Goal: Task Accomplishment & Management: Use online tool/utility

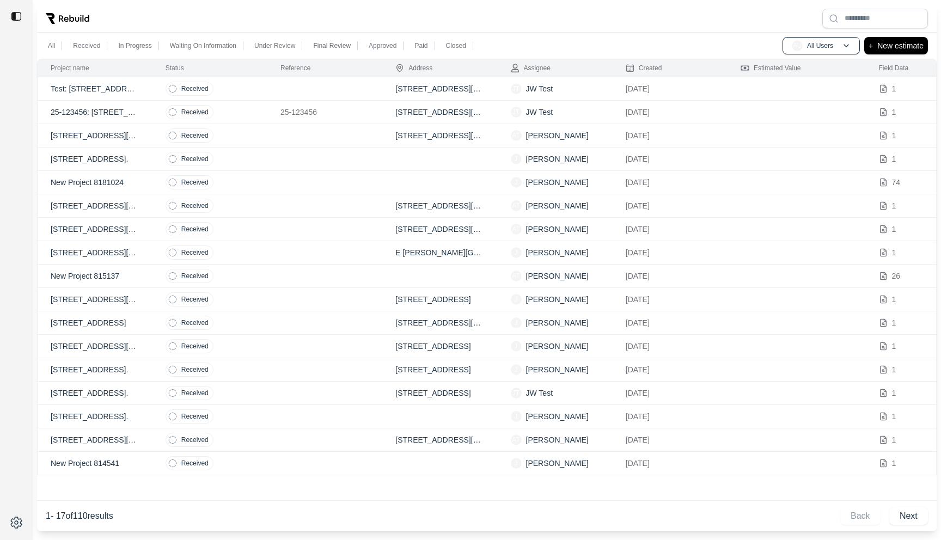
click at [235, 112] on td "Received" at bounding box center [210, 112] width 115 height 23
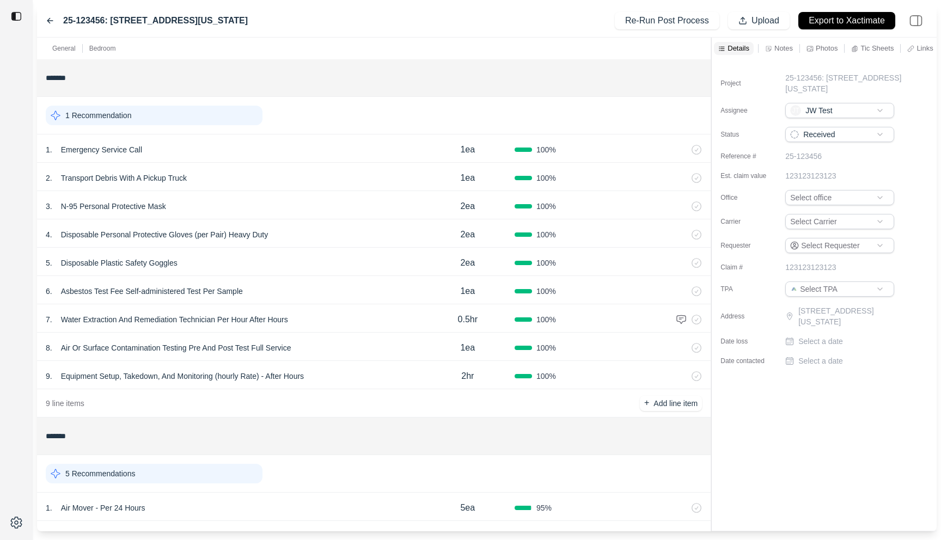
scroll to position [92, 0]
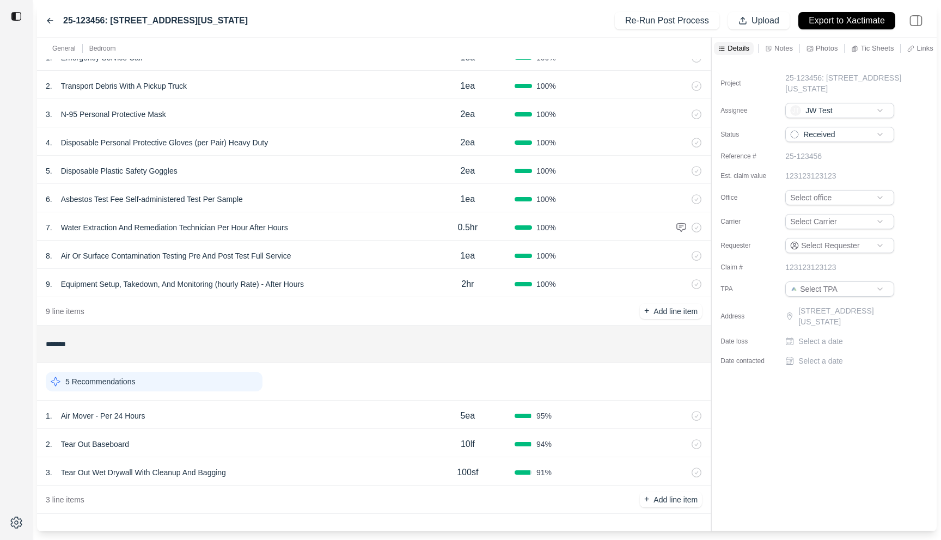
click at [299, 407] on div "1 . Air Mover - Per 24 Hours 5ea 95 %" at bounding box center [374, 415] width 674 height 28
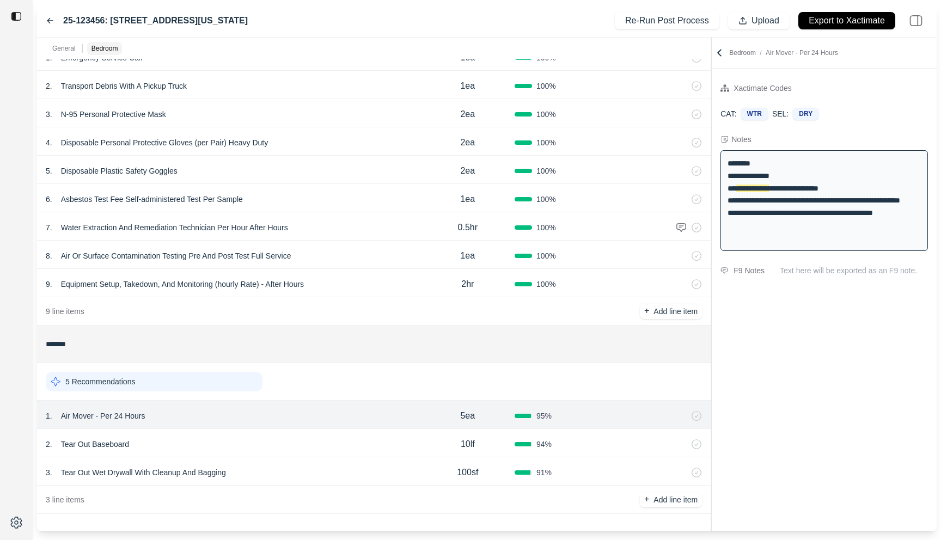
click at [299, 436] on div "2 . Tear Out Baseboard 10lf 94 %" at bounding box center [374, 443] width 674 height 28
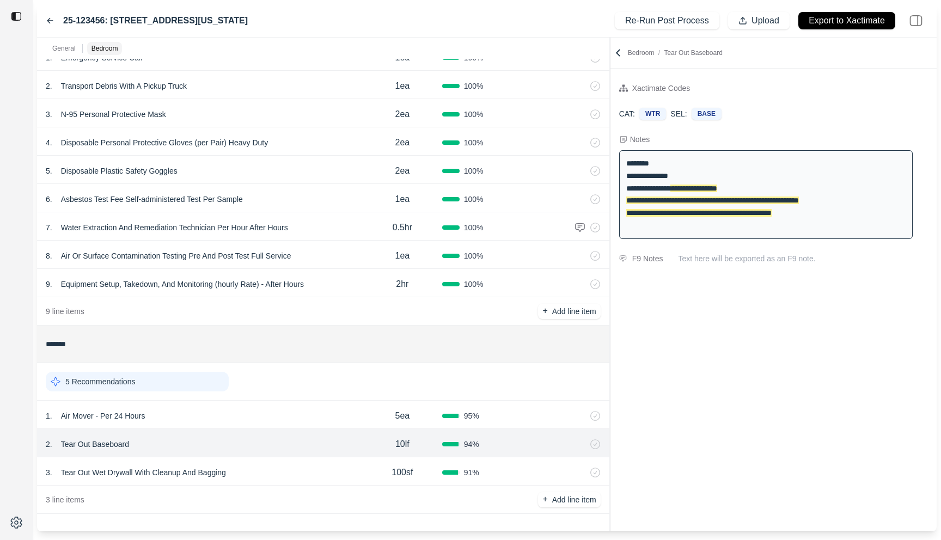
click at [593, 119] on div "**********" at bounding box center [487, 285] width 900 height 494
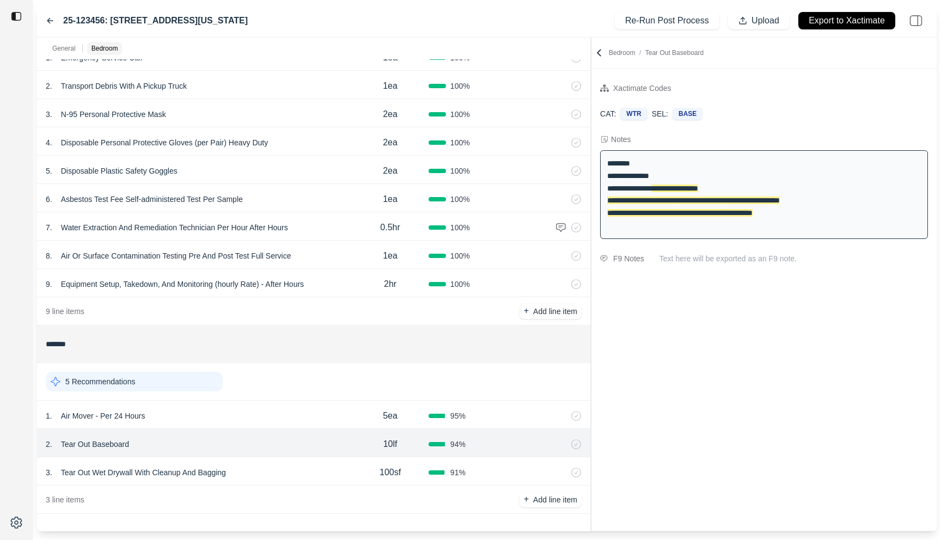
click at [304, 475] on div "3 . Tear Out Wet Drywall With Cleanup And Bagging" at bounding box center [199, 472] width 306 height 15
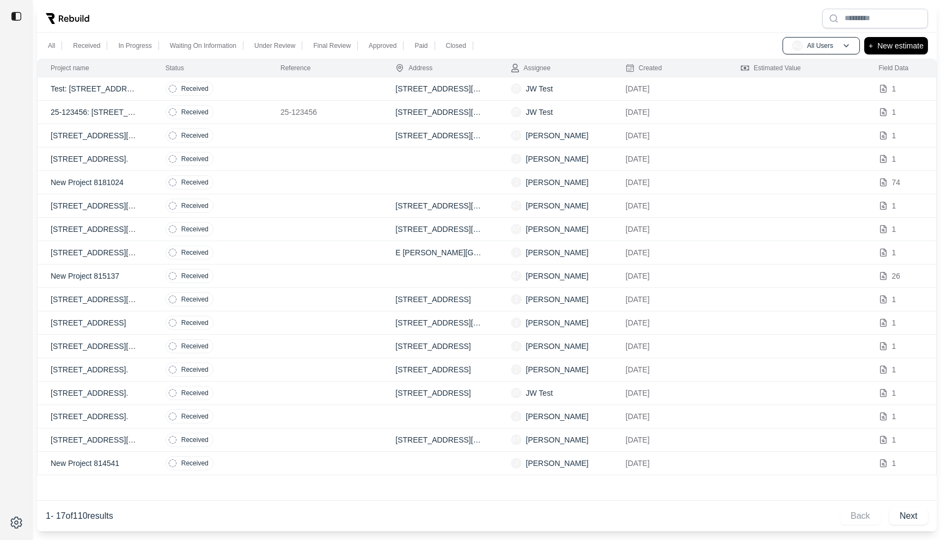
click at [329, 82] on td at bounding box center [324, 88] width 115 height 23
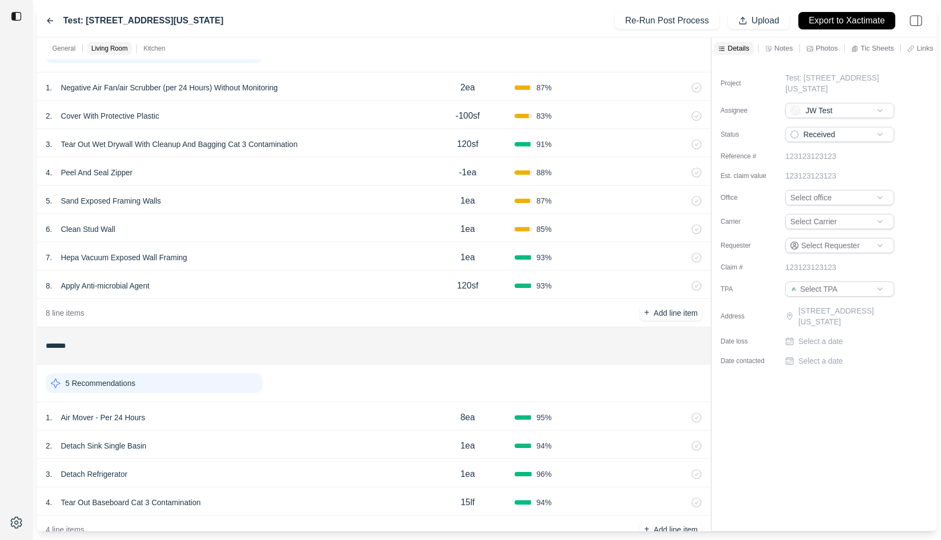
scroll to position [414, 0]
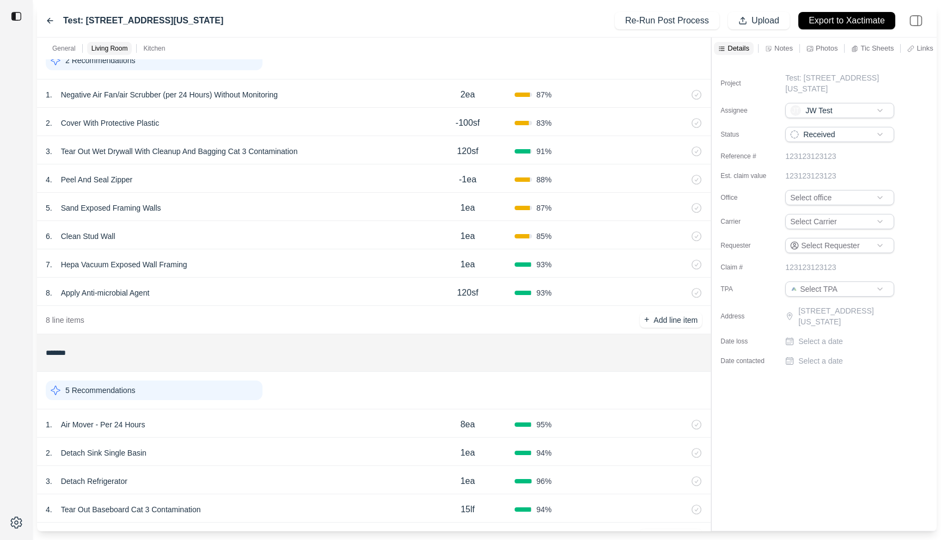
click at [341, 175] on div "4 . Peel And Seal Zipper" at bounding box center [233, 179] width 375 height 15
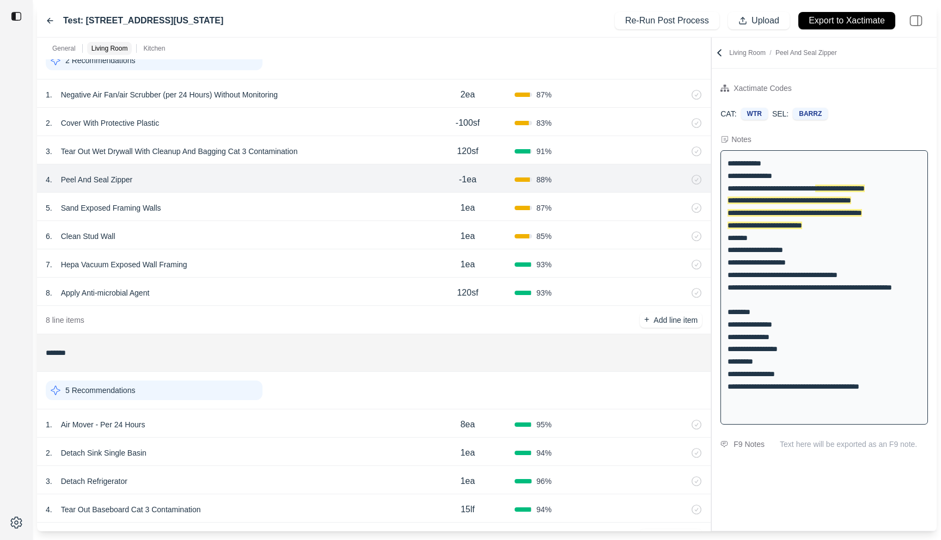
click at [350, 125] on div "2 . Cover With Protective Plastic" at bounding box center [233, 122] width 375 height 15
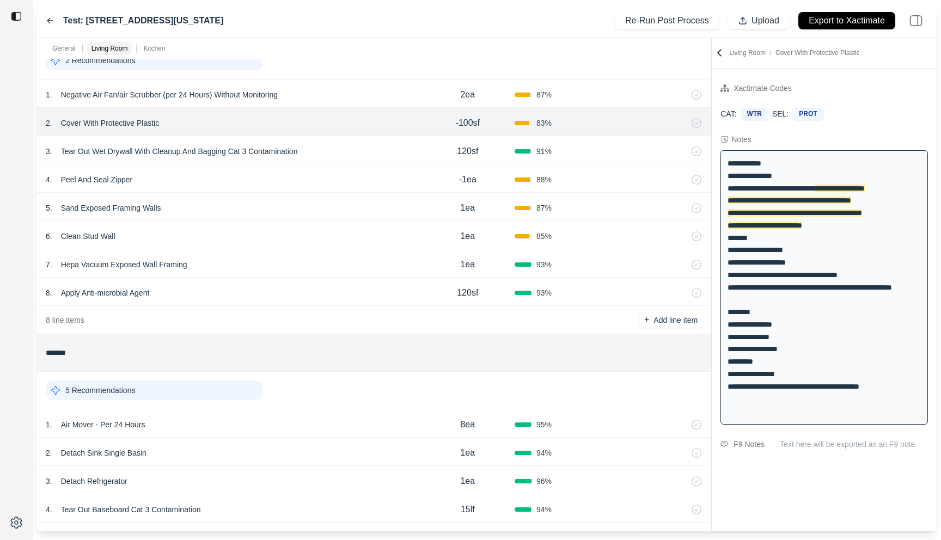
click at [348, 149] on div "3 . Tear Out Wet Drywall With Cleanup And Bagging Cat 3 Contamination" at bounding box center [233, 151] width 375 height 15
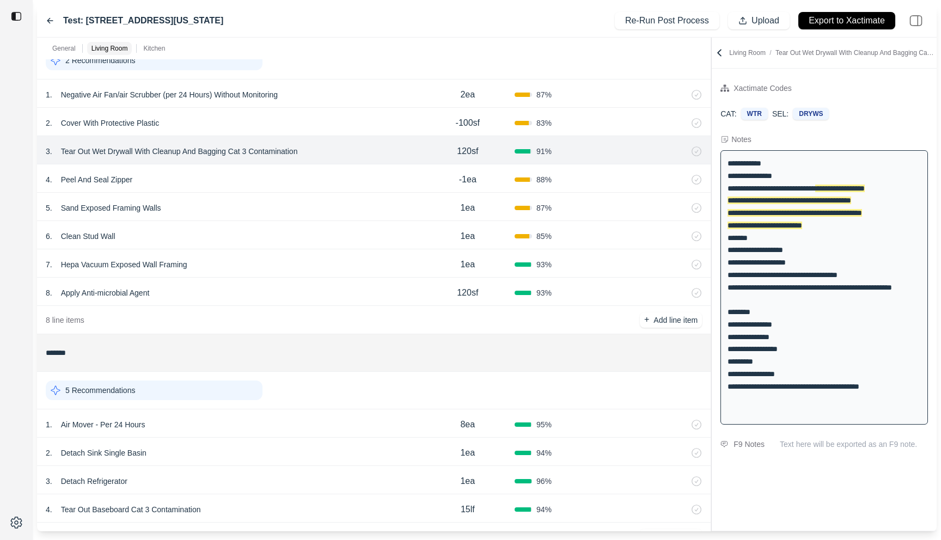
scroll to position [451, 0]
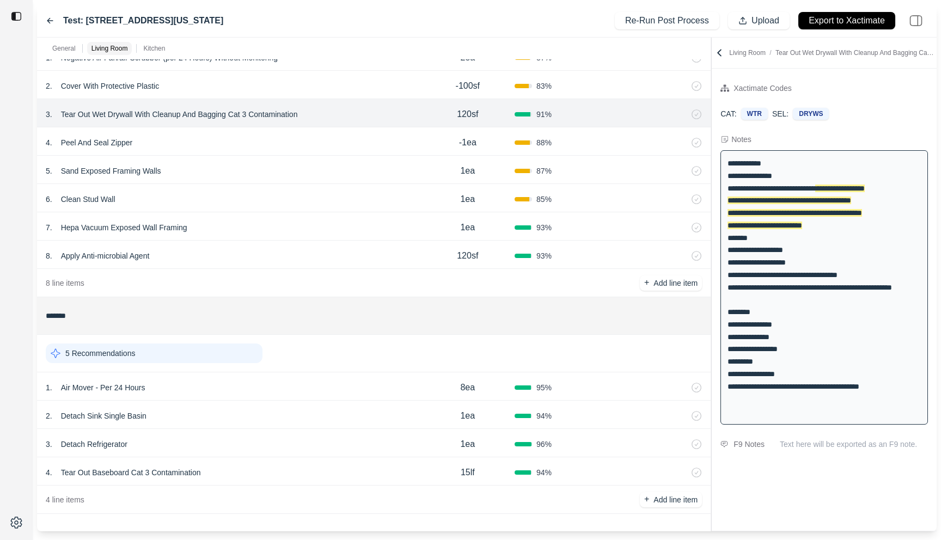
click at [345, 375] on div "1 . Air Mover - Per 24 Hours 8ea 95 %" at bounding box center [374, 387] width 674 height 28
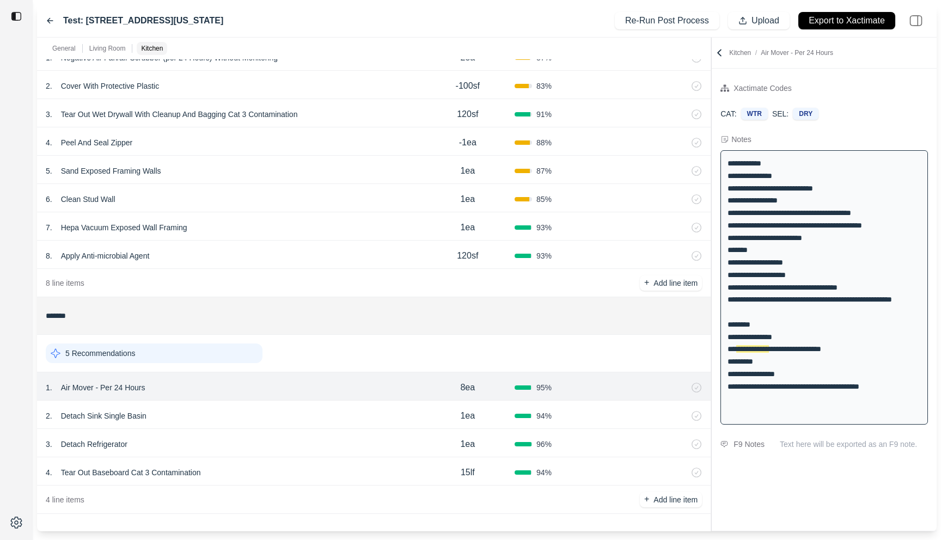
click at [342, 409] on div "2 . Detach Sink Single Basin" at bounding box center [233, 416] width 375 height 15
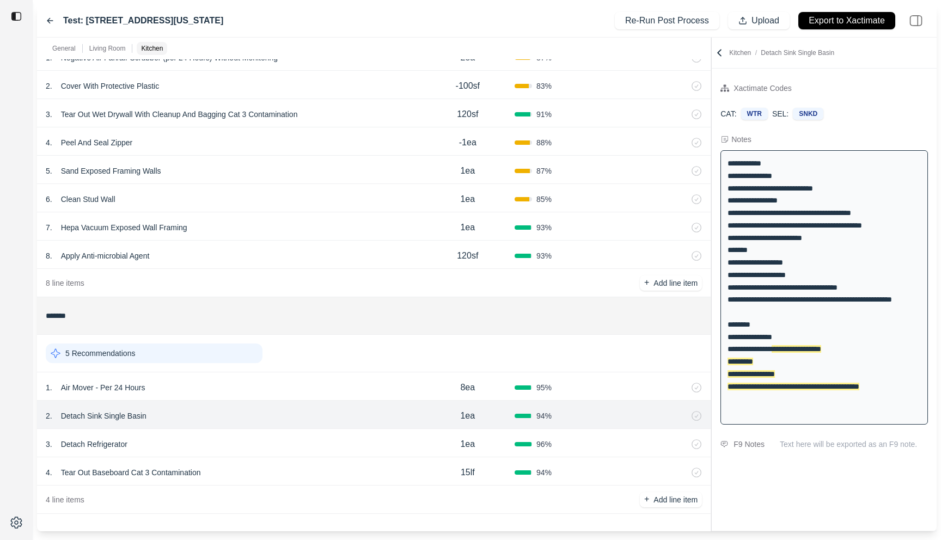
click at [342, 444] on div "3 . Detach Refrigerator" at bounding box center [233, 444] width 375 height 15
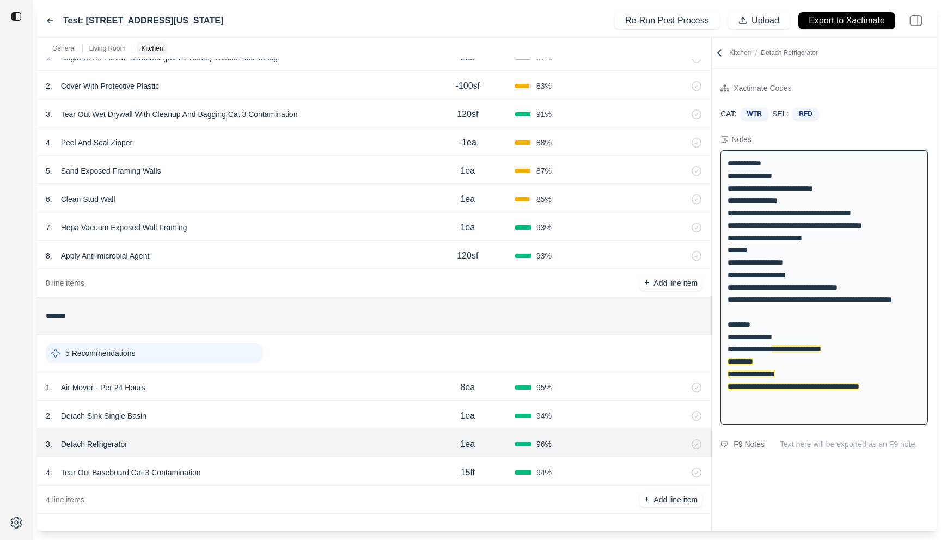
click at [342, 473] on div "4 . Tear Out Baseboard Cat 3 Contamination" at bounding box center [233, 472] width 375 height 15
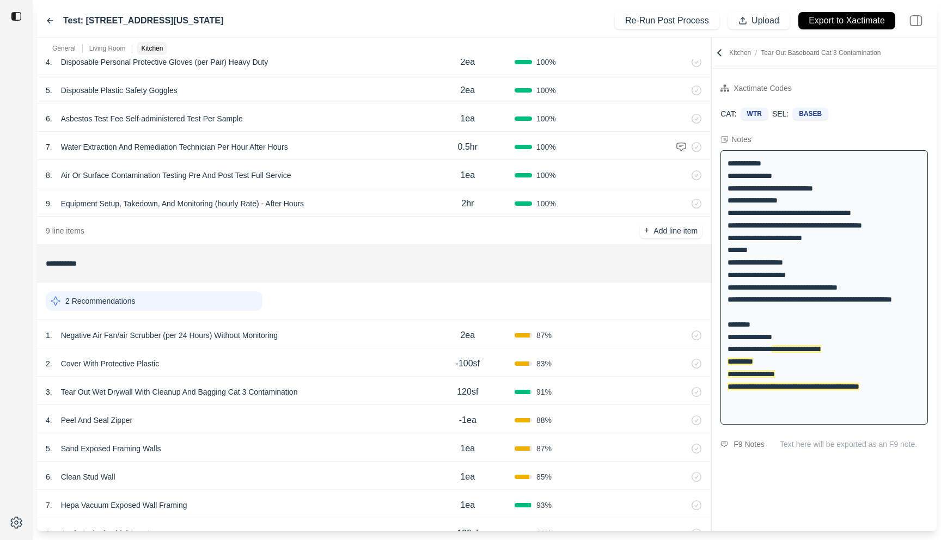
scroll to position [0, 0]
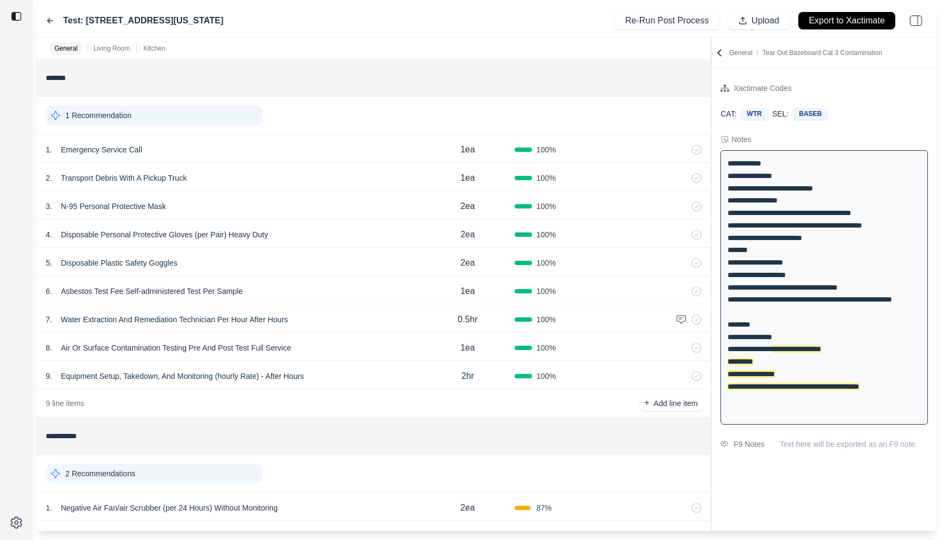
click at [337, 173] on div "2 . Transport Debris With A Pickup Truck" at bounding box center [233, 178] width 375 height 15
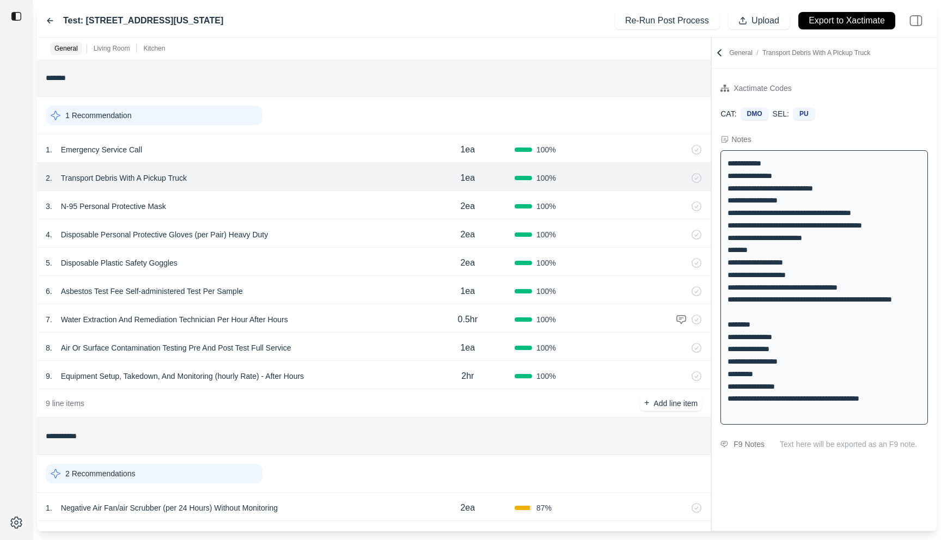
click at [336, 198] on div "3 . N-95 Personal Protective Mask 2ea 100 %" at bounding box center [374, 205] width 674 height 28
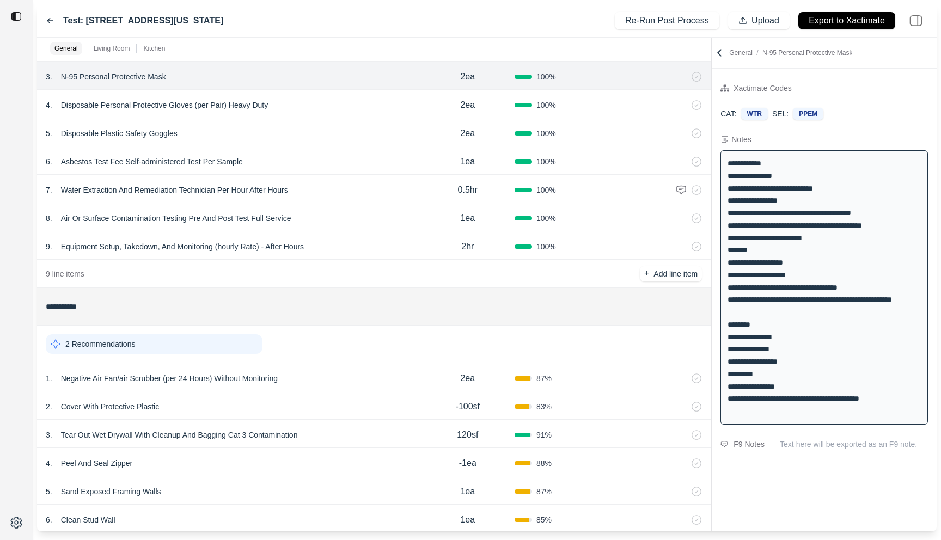
scroll to position [201, 0]
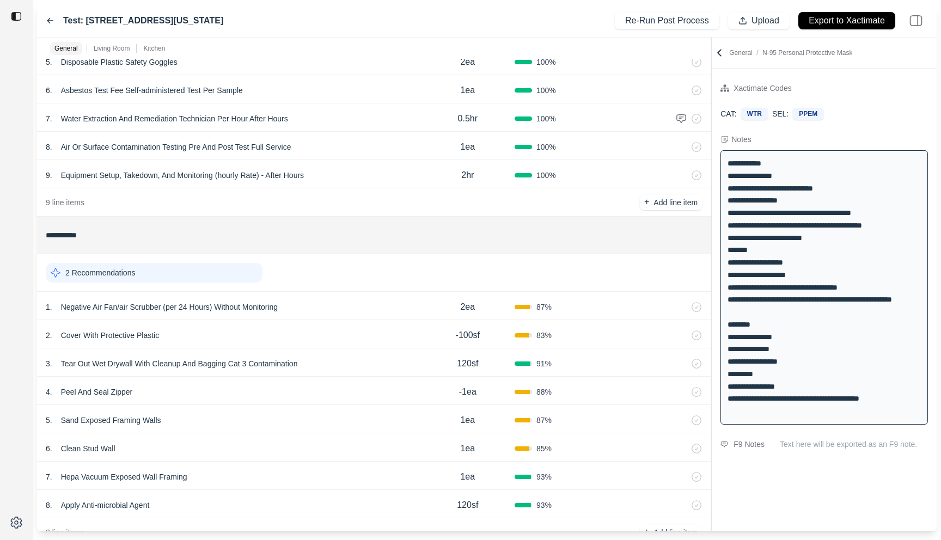
click at [376, 309] on div "1 . Negative Air Fan/air Scrubber (per 24 Hours) Without Monitoring" at bounding box center [233, 307] width 375 height 15
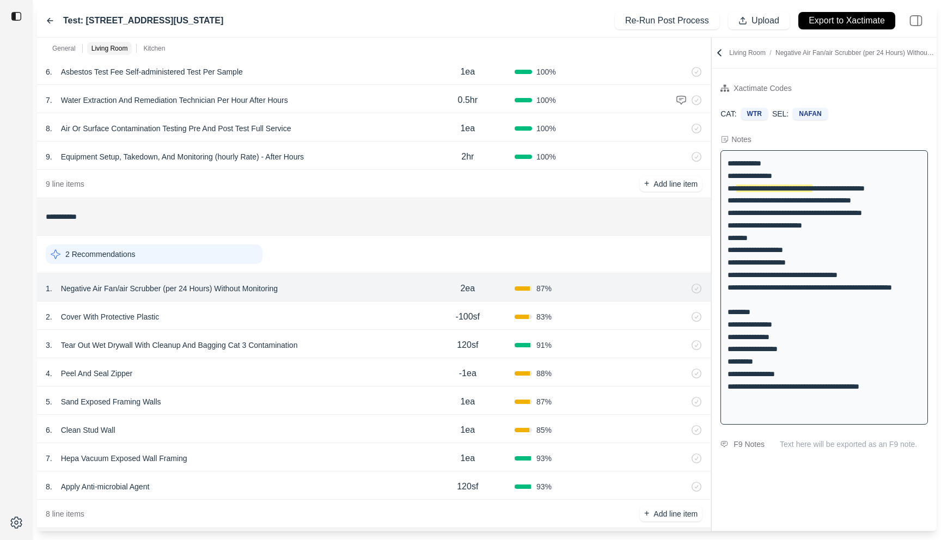
scroll to position [226, 0]
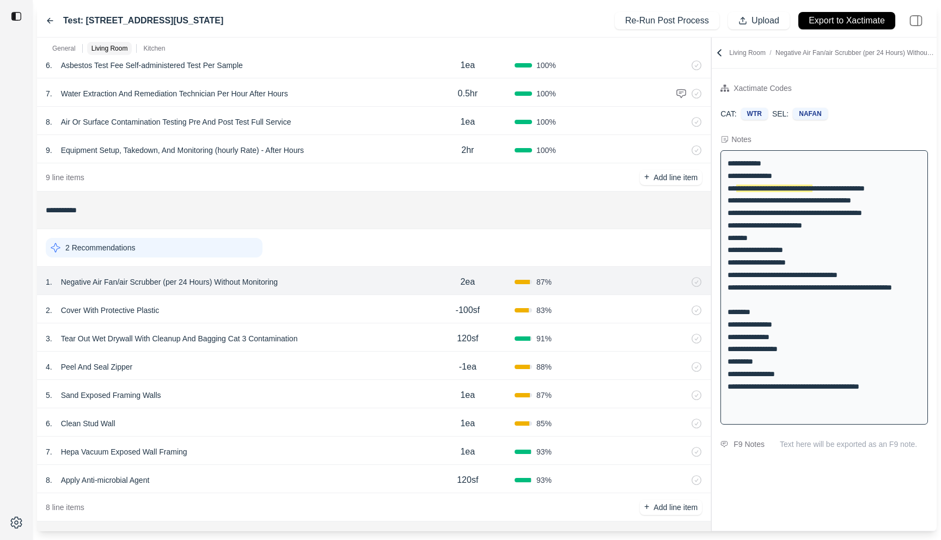
click at [321, 449] on div "7 . Hepa Vacuum Exposed Wall Framing" at bounding box center [233, 452] width 375 height 15
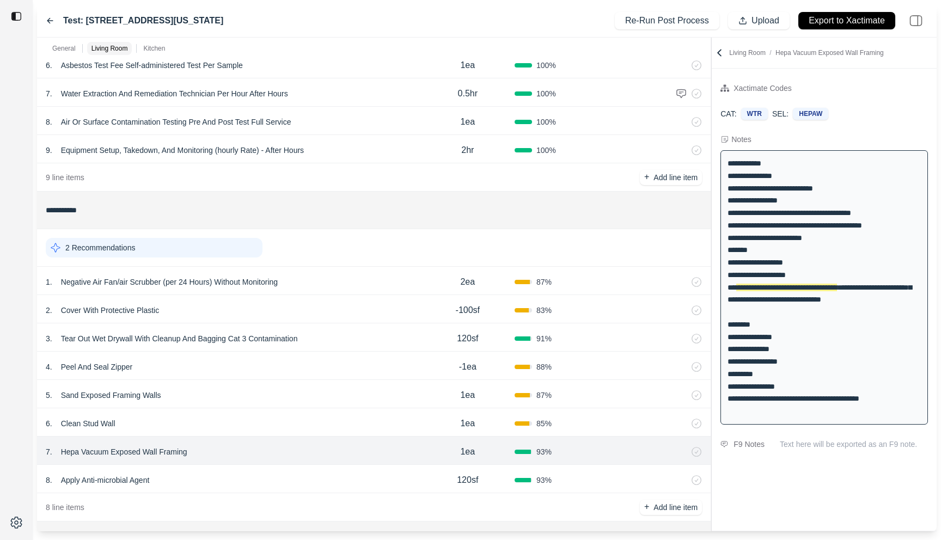
click at [336, 409] on div "6 . Clean Stud Wall 1ea 85 %" at bounding box center [374, 423] width 674 height 28
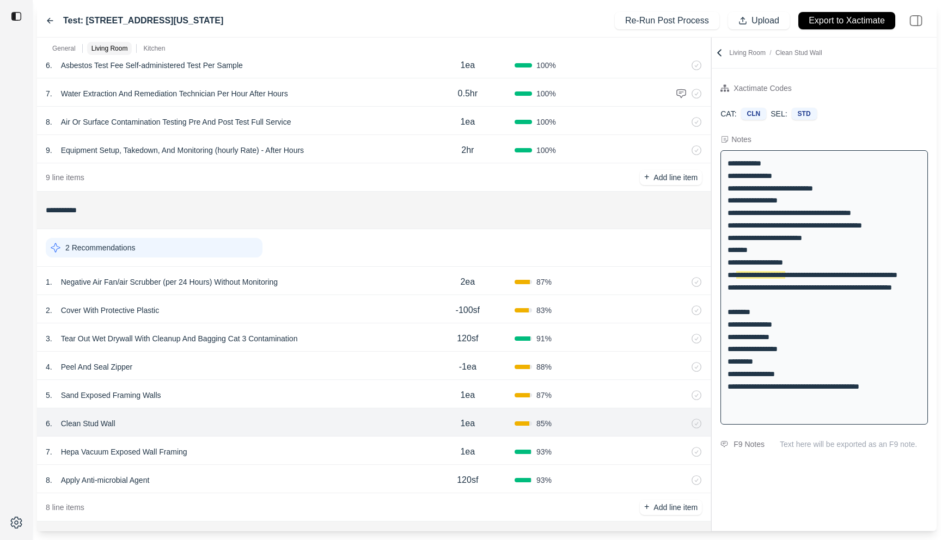
click at [336, 399] on div "5 . Sand Exposed Framing Walls" at bounding box center [233, 395] width 375 height 15
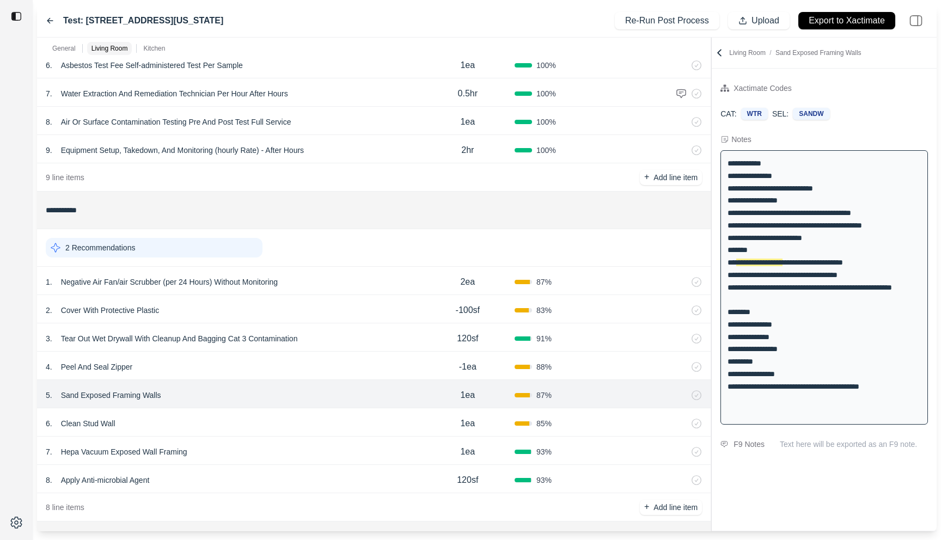
click at [344, 367] on div "4 . Peel And Seal Zipper" at bounding box center [233, 367] width 375 height 15
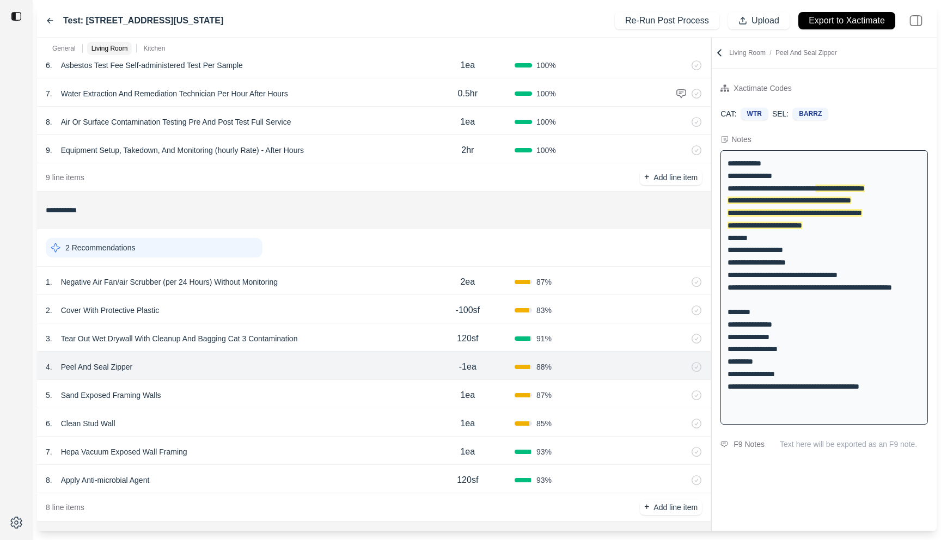
click at [355, 341] on div "3 . Tear Out Wet Drywall With Cleanup And Bagging Cat 3 Contamination" at bounding box center [233, 338] width 375 height 15
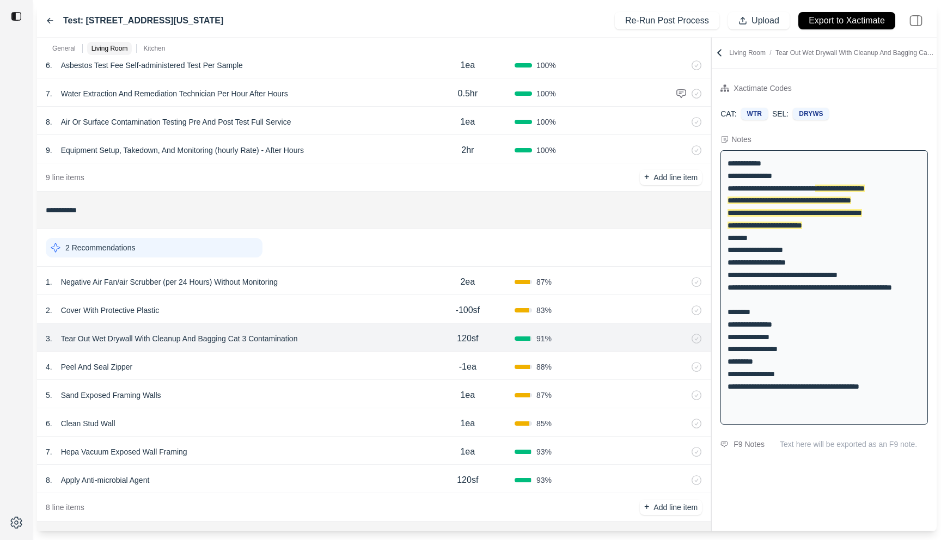
click at [362, 309] on div "2 . Cover With Protective Plastic" at bounding box center [233, 310] width 375 height 15
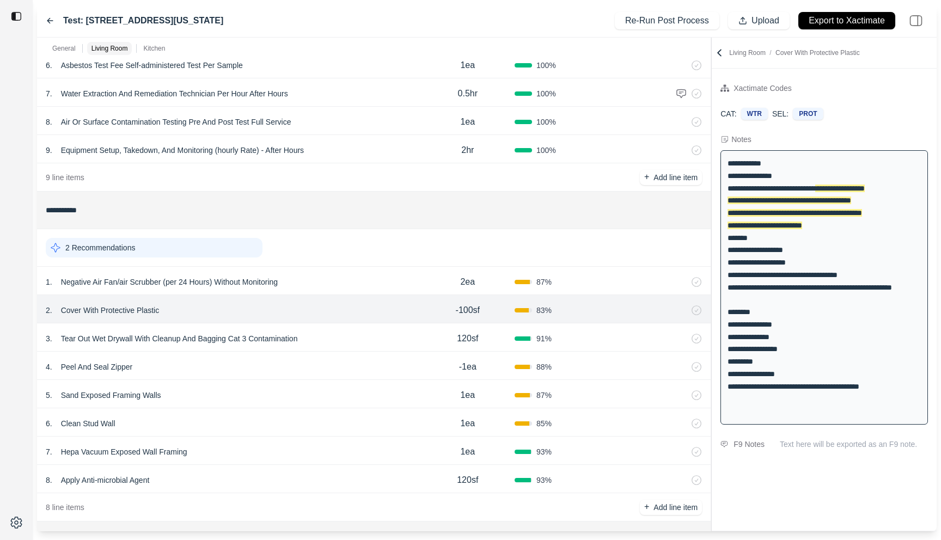
click at [357, 337] on div "3 . Tear Out Wet Drywall With Cleanup And Bagging Cat 3 Contamination" at bounding box center [233, 338] width 375 height 15
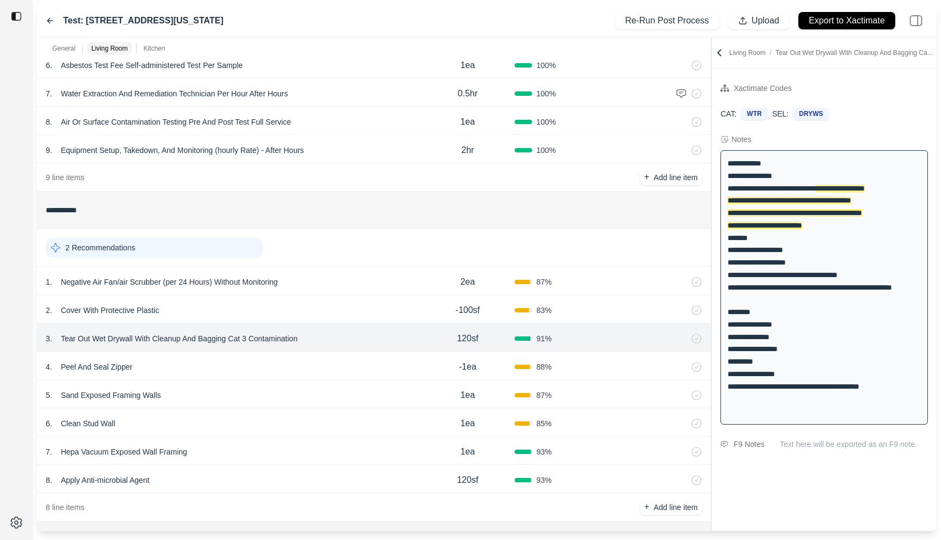
click at [355, 368] on div "4 . Peel And Seal Zipper" at bounding box center [233, 367] width 375 height 15
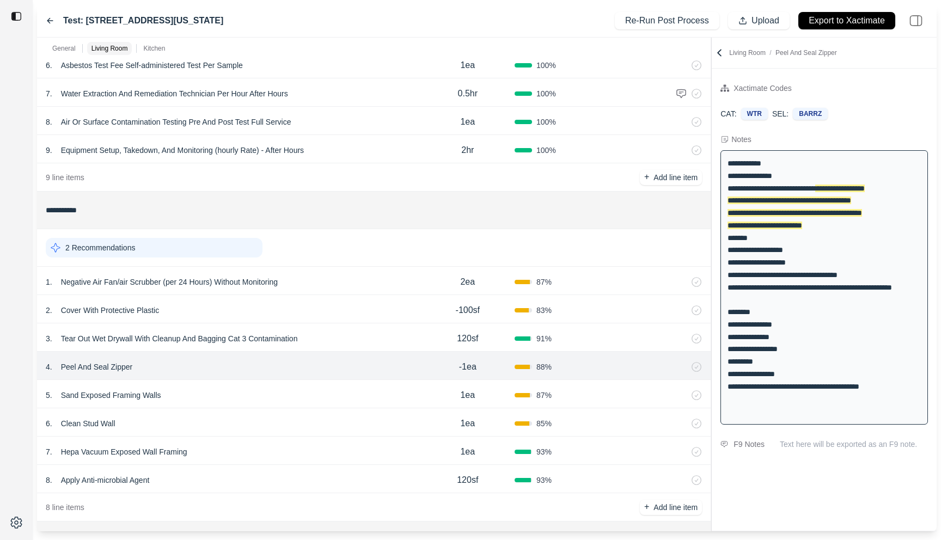
click at [781, 228] on span "**********" at bounding box center [796, 207] width 137 height 45
click at [832, 237] on div "**********" at bounding box center [825, 287] width 208 height 275
click at [800, 482] on div "**********" at bounding box center [824, 300] width 225 height 463
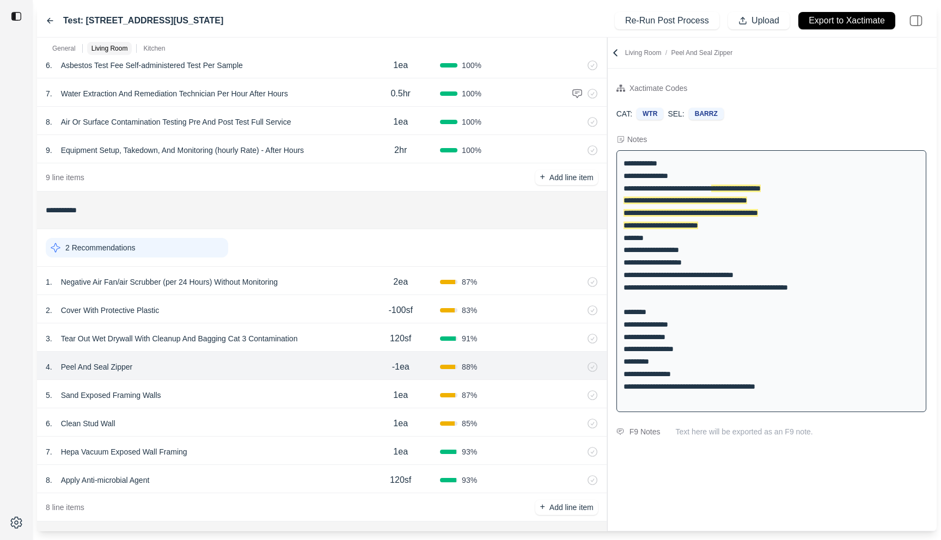
click at [607, 76] on div at bounding box center [607, 285] width 1 height 494
click at [301, 307] on div "2 . Cover With Protective Plastic" at bounding box center [203, 310] width 315 height 15
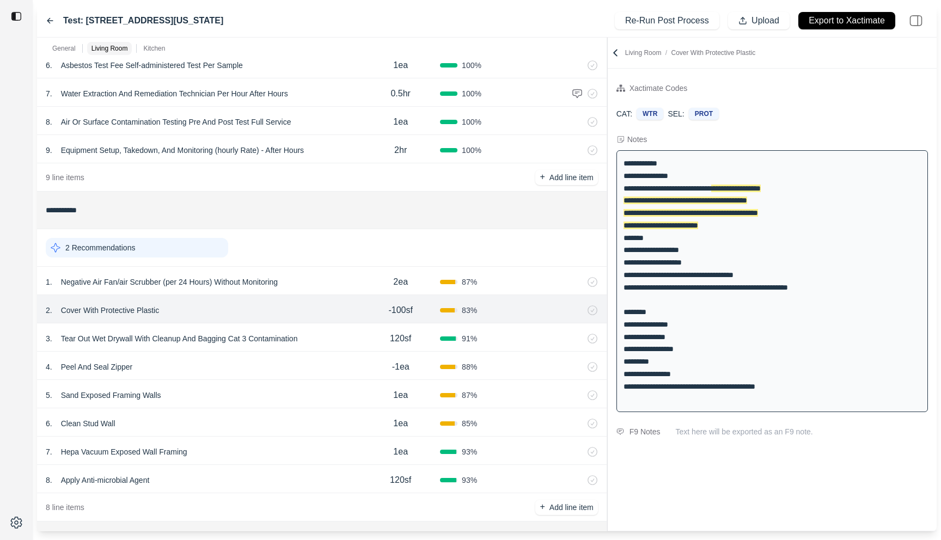
click at [318, 285] on div "1 . Negative Air Fan/air Scrubber (per 24 Hours) Without Monitoring" at bounding box center [203, 282] width 315 height 15
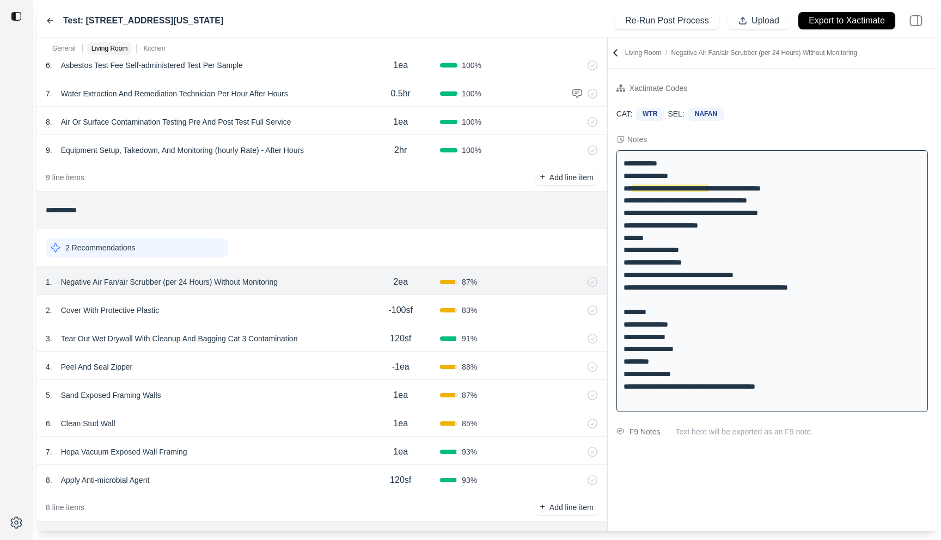
click at [318, 309] on div "2 . Cover With Protective Plastic" at bounding box center [203, 310] width 315 height 15
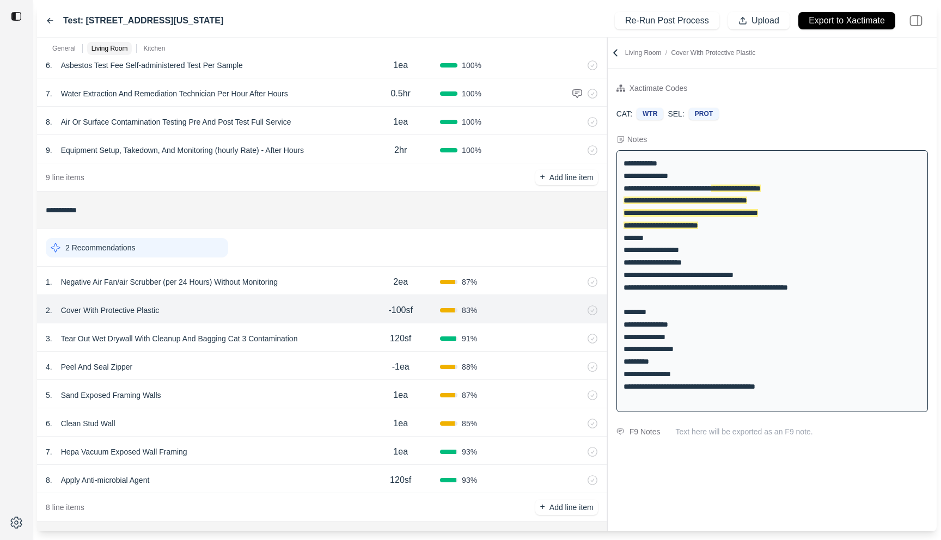
click at [117, 311] on p "Cover With Protective Plastic" at bounding box center [110, 310] width 107 height 15
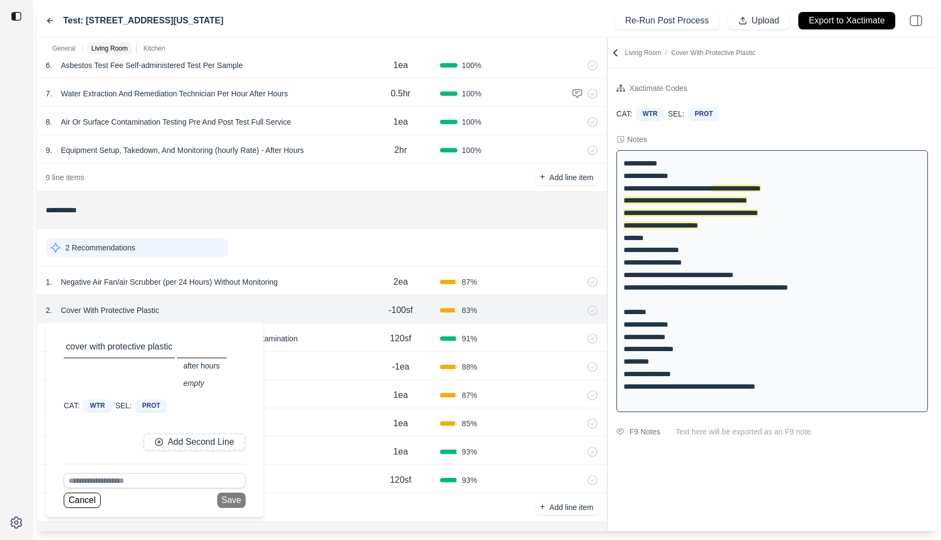
click at [19, 354] on div at bounding box center [16, 270] width 33 height 540
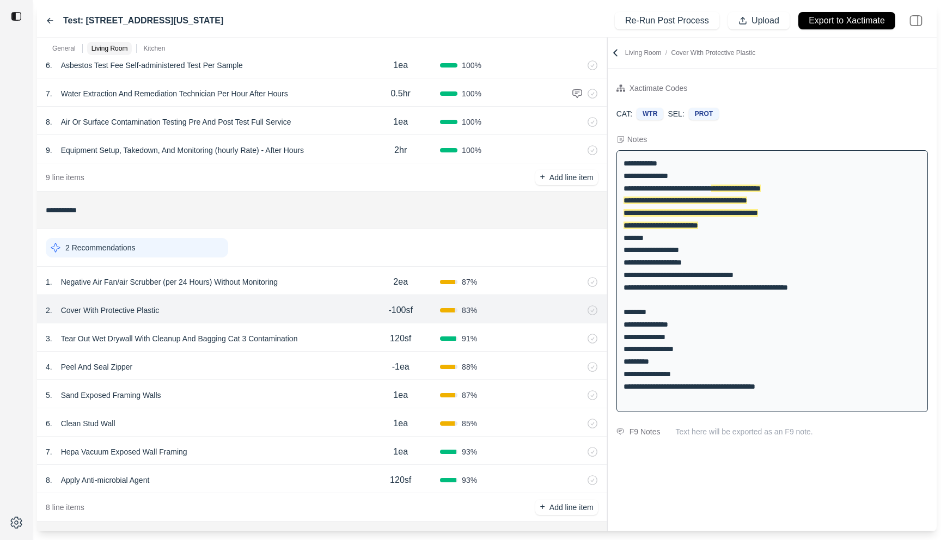
click at [741, 483] on div "**********" at bounding box center [772, 300] width 329 height 463
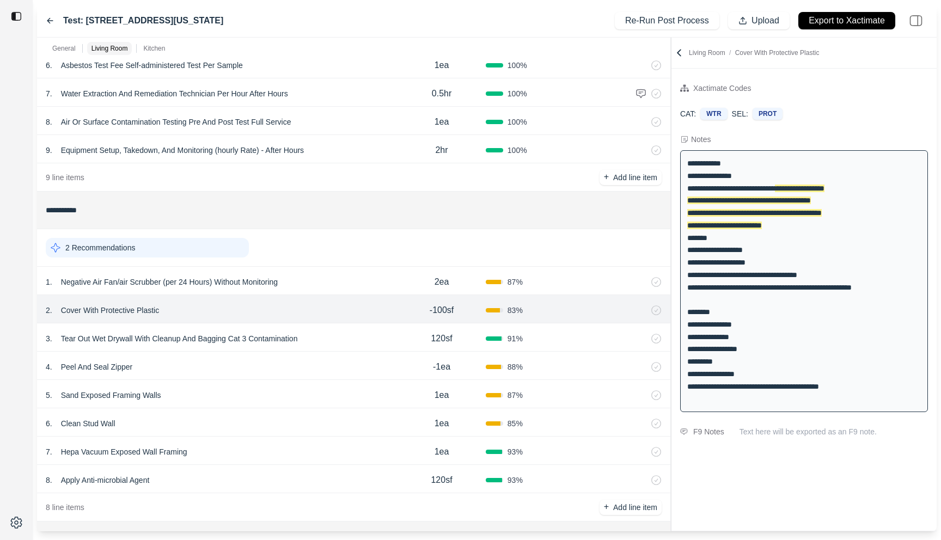
click at [670, 121] on div "**********" at bounding box center [487, 285] width 900 height 494
click at [415, 253] on div "2 Recommendations" at bounding box center [354, 248] width 616 height 28
